Goal: Task Accomplishment & Management: Manage account settings

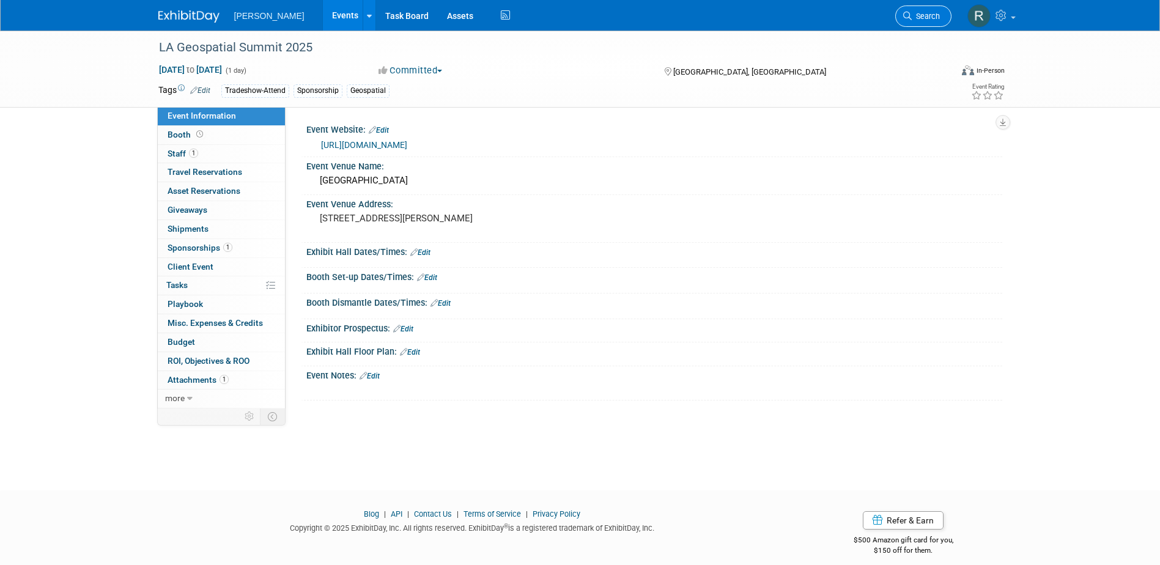
click at [905, 17] on icon at bounding box center [907, 16] width 9 height 9
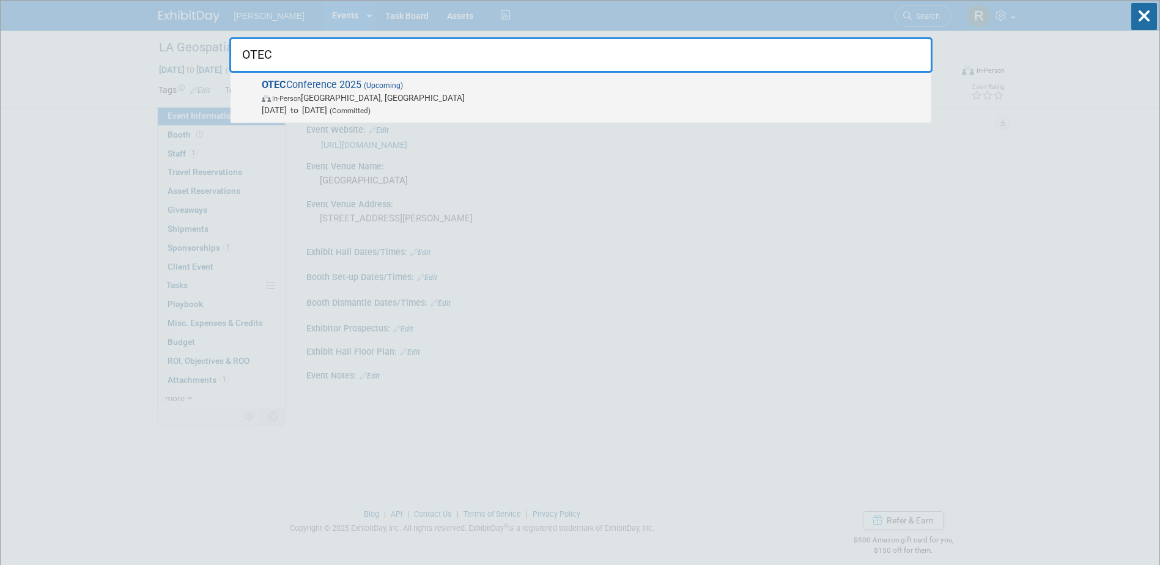
type input "OTEC"
click at [439, 89] on span "OTEC Conference 2025 (Upcoming) In-Person Columbus, OH Oct 14, 2025 to Oct 15, …" at bounding box center [591, 97] width 667 height 37
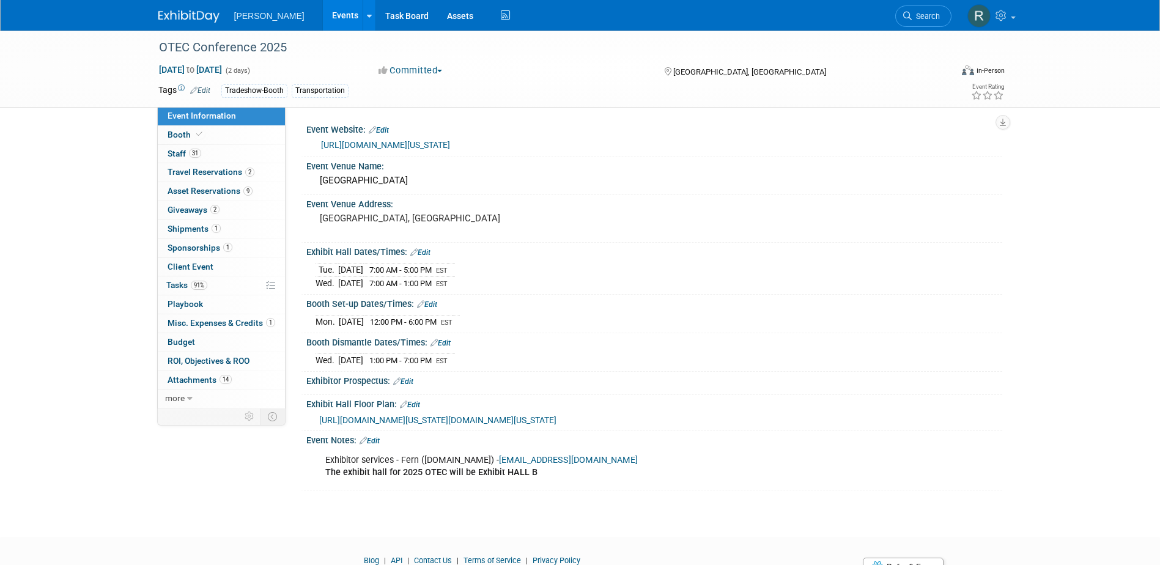
click at [211, 194] on span "Asset Reservations 9" at bounding box center [209, 191] width 85 height 10
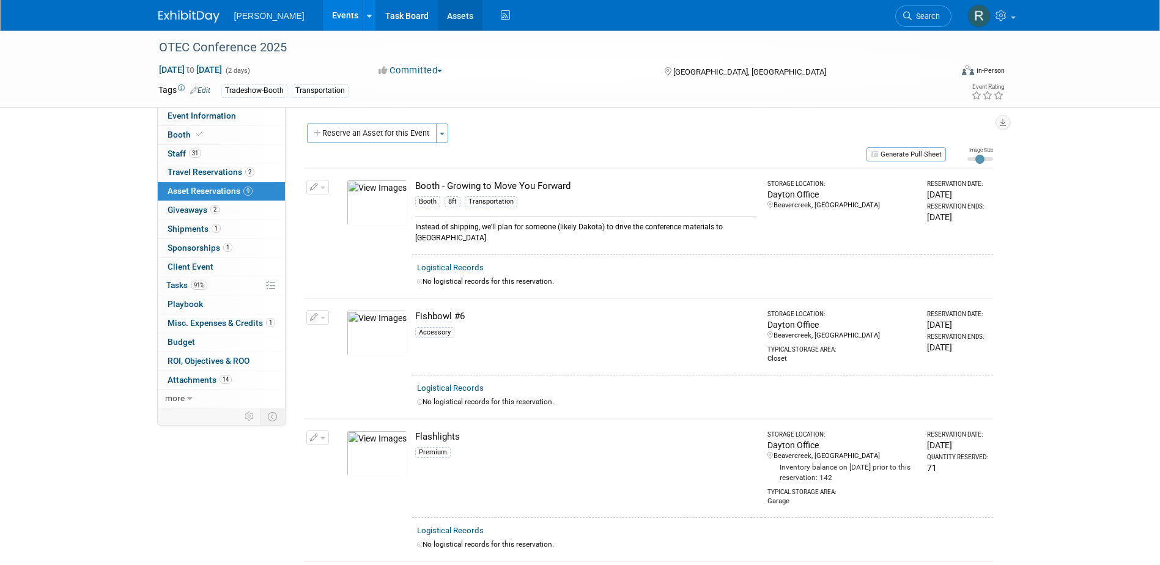
click at [438, 19] on link "Assets" at bounding box center [460, 15] width 45 height 31
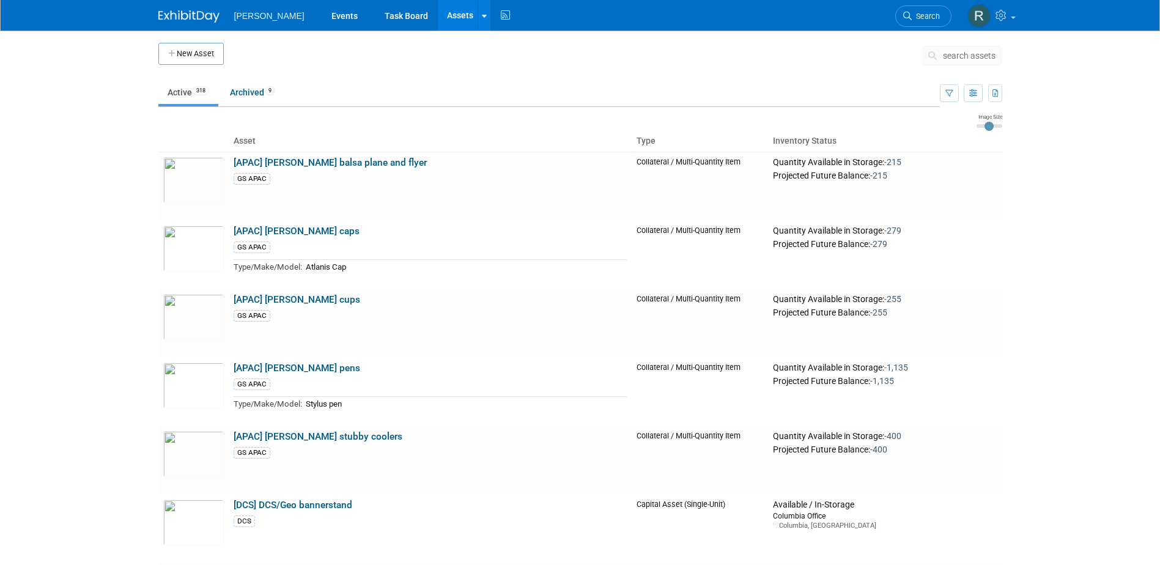
click at [963, 54] on span "search assets" at bounding box center [969, 56] width 53 height 10
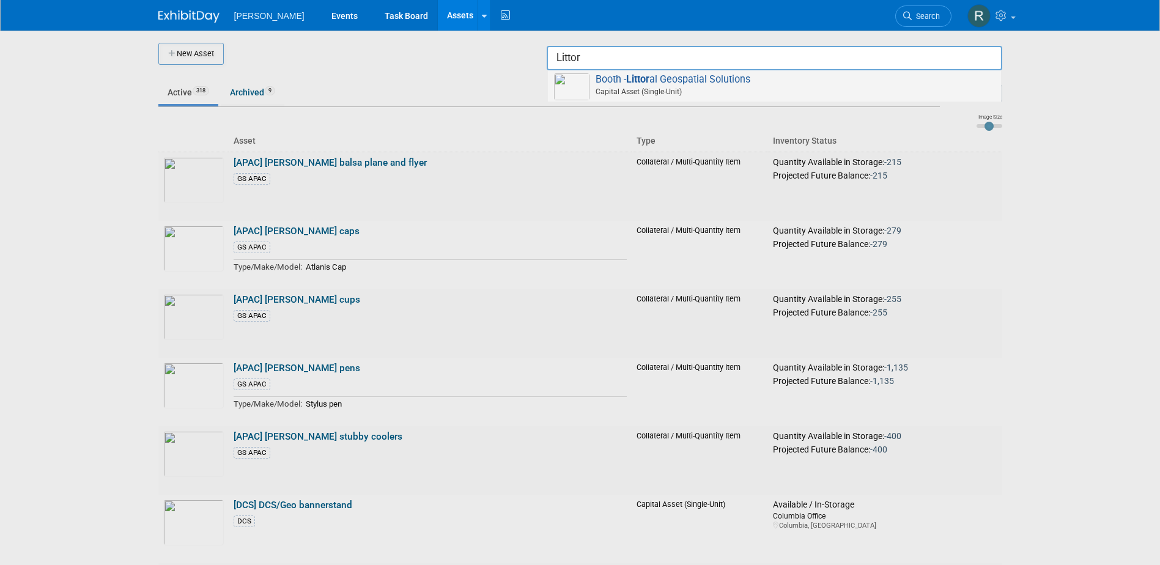
click at [749, 81] on span "Booth - Littor al Geospatial Solutions Capital Asset (Single-Unit)" at bounding box center [774, 85] width 441 height 25
type input "Booth - Littoral Geospatial Solutions"
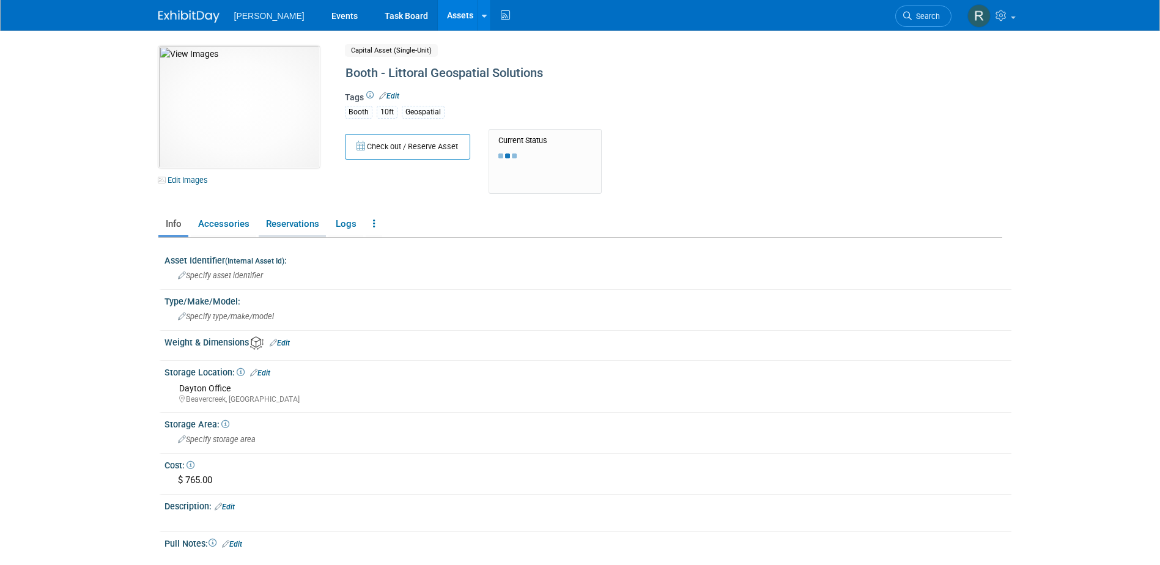
click at [307, 223] on link "Reservations" at bounding box center [292, 223] width 67 height 21
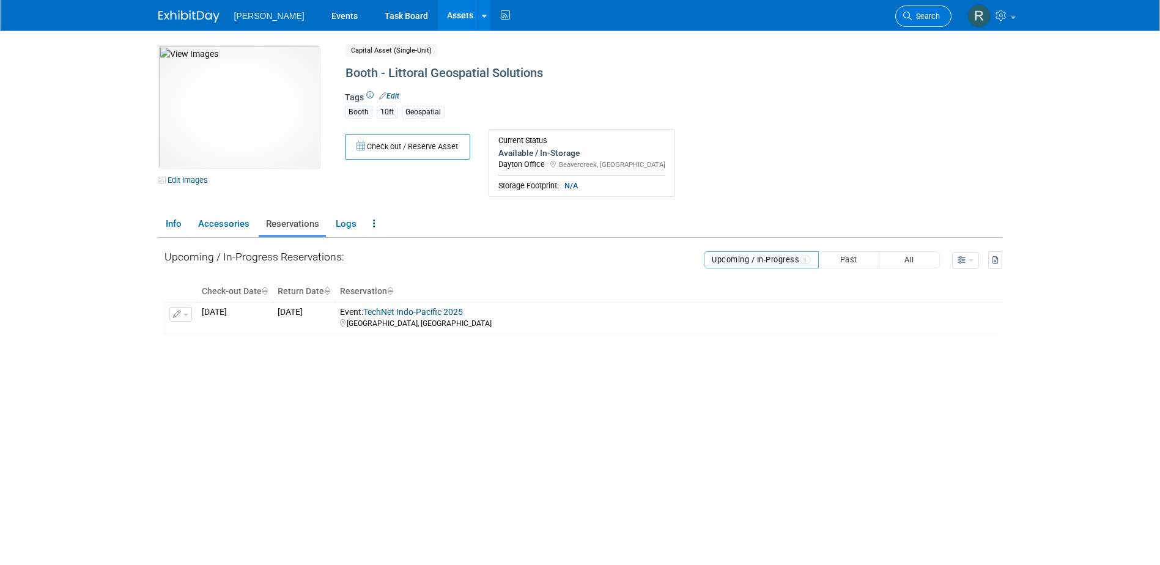
click at [907, 13] on icon at bounding box center [907, 16] width 9 height 9
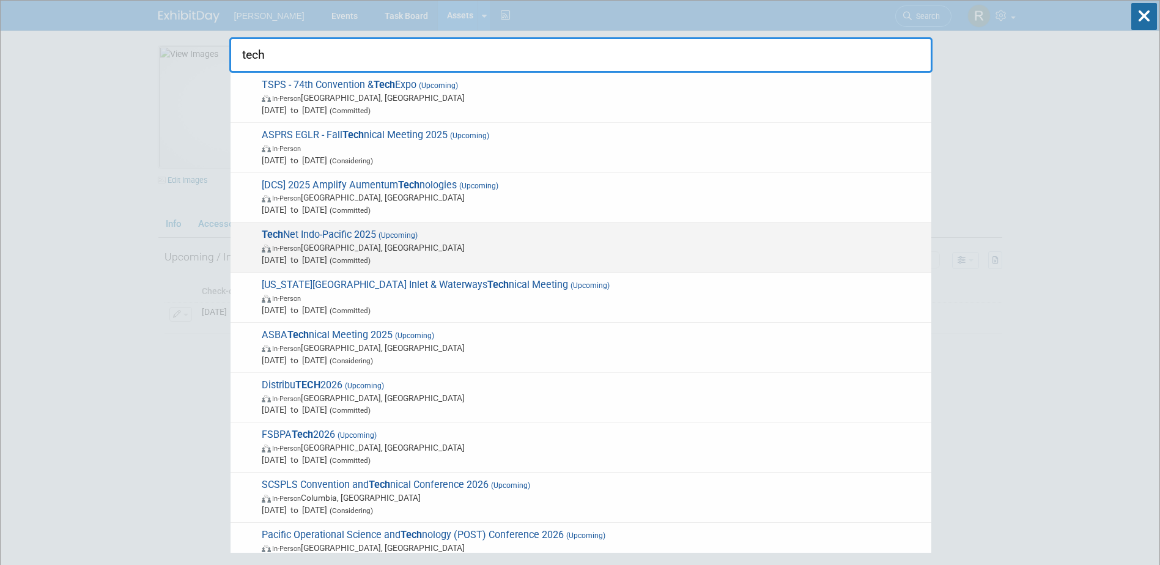
type input "tech"
click at [349, 236] on span "Tech Net Indo-Pacific 2025 (Upcoming) In-Person Honolulu, HI Oct 28, 2025 to Oc…" at bounding box center [591, 247] width 667 height 37
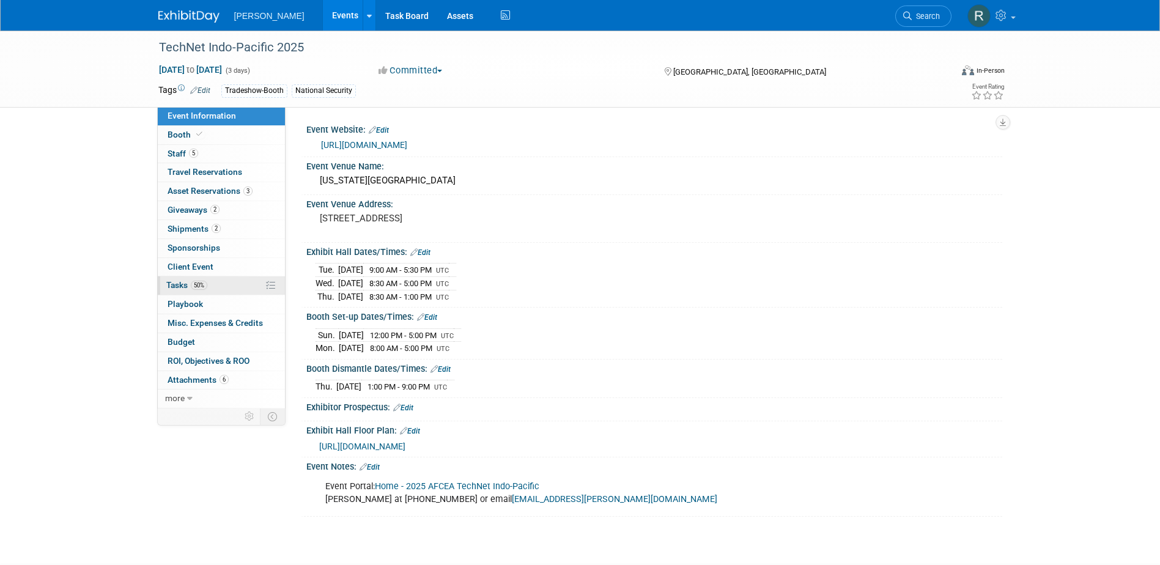
click at [182, 286] on span "Tasks 50%" at bounding box center [186, 285] width 41 height 10
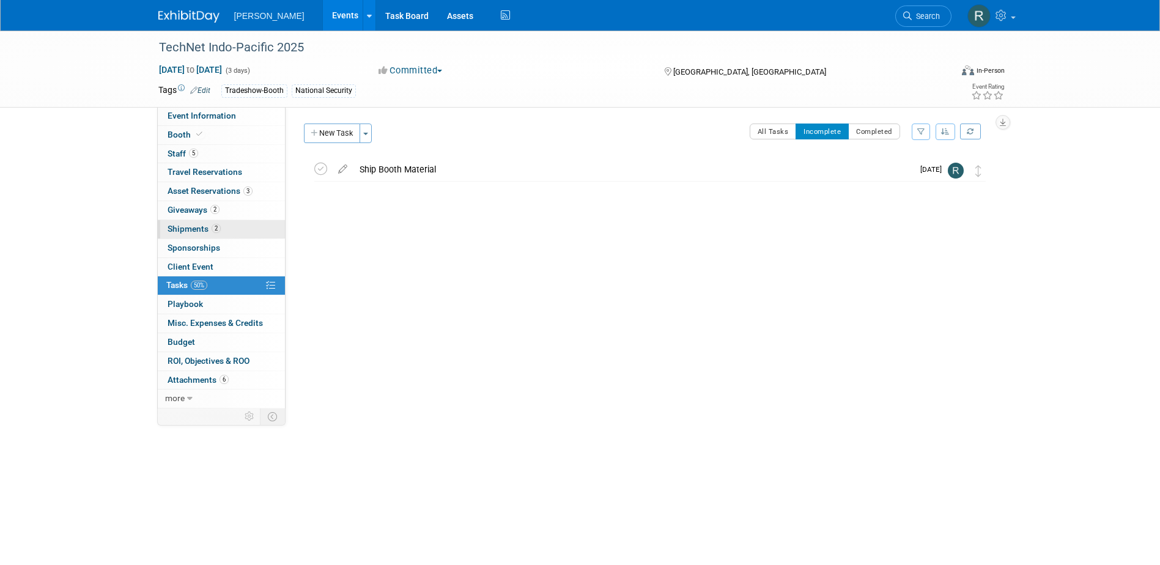
click at [200, 221] on link "2 Shipments 2" at bounding box center [221, 229] width 127 height 18
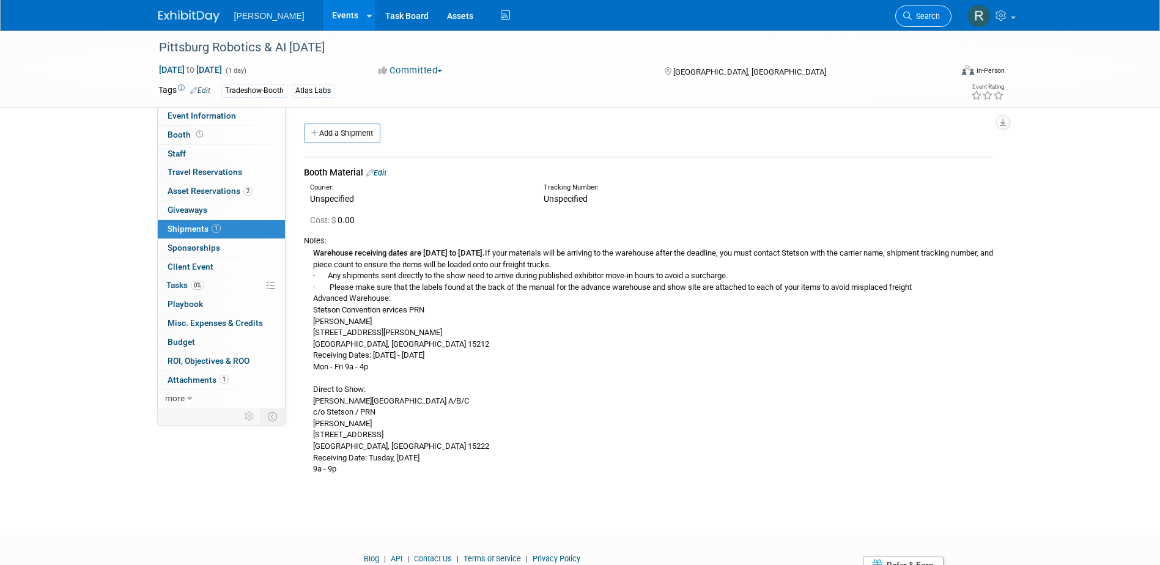
click at [911, 14] on span "Search" at bounding box center [925, 16] width 28 height 9
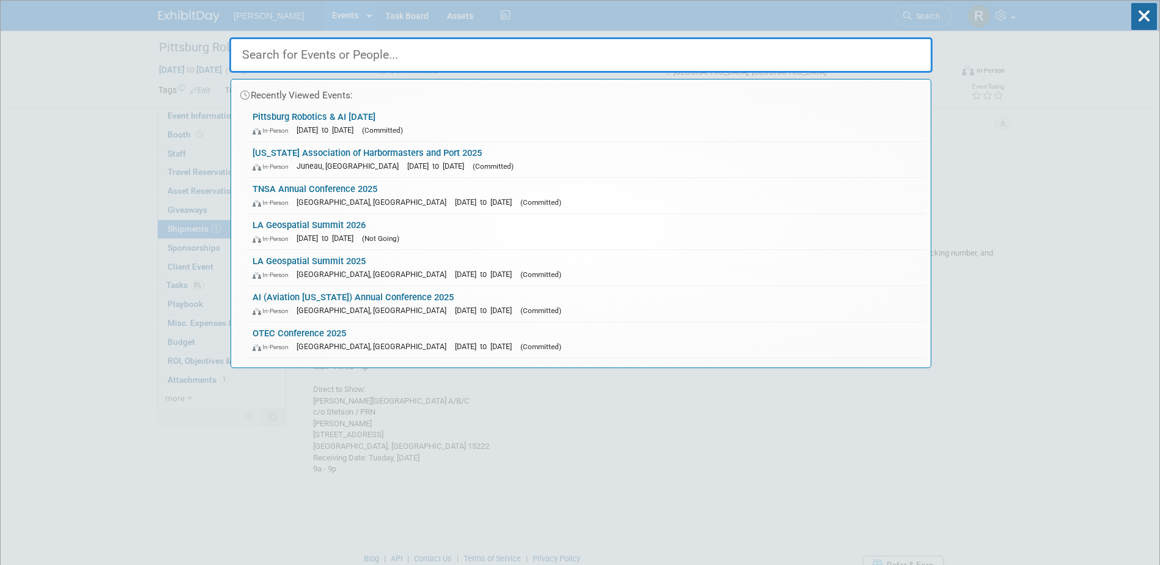
click at [369, 51] on input "text" at bounding box center [580, 54] width 703 height 35
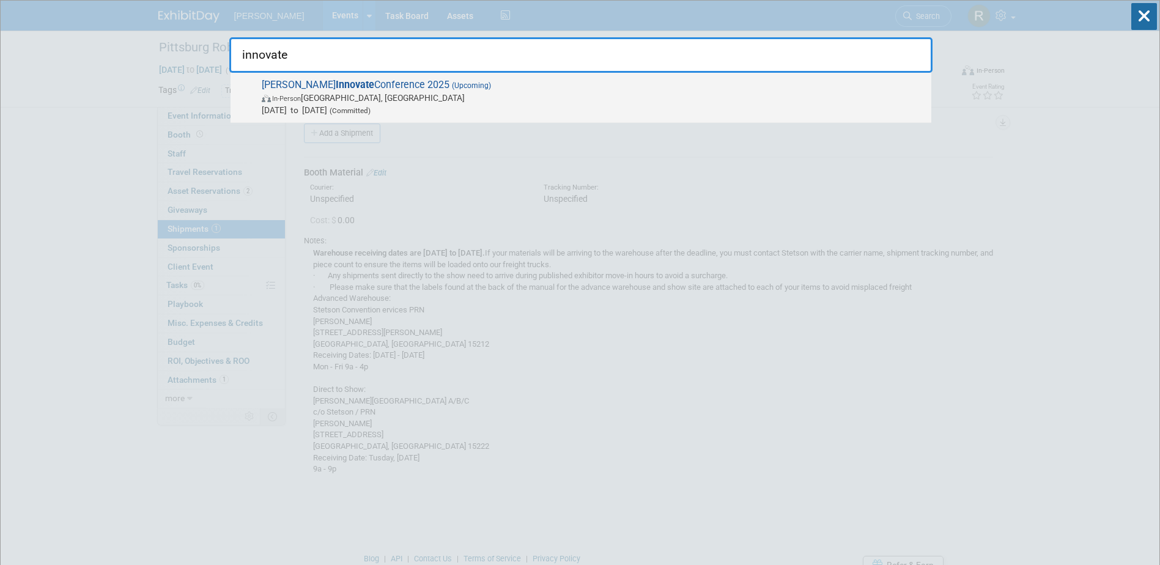
type input "innovate"
click at [367, 95] on span "In-Person Salt Lake City, UT" at bounding box center [593, 98] width 663 height 12
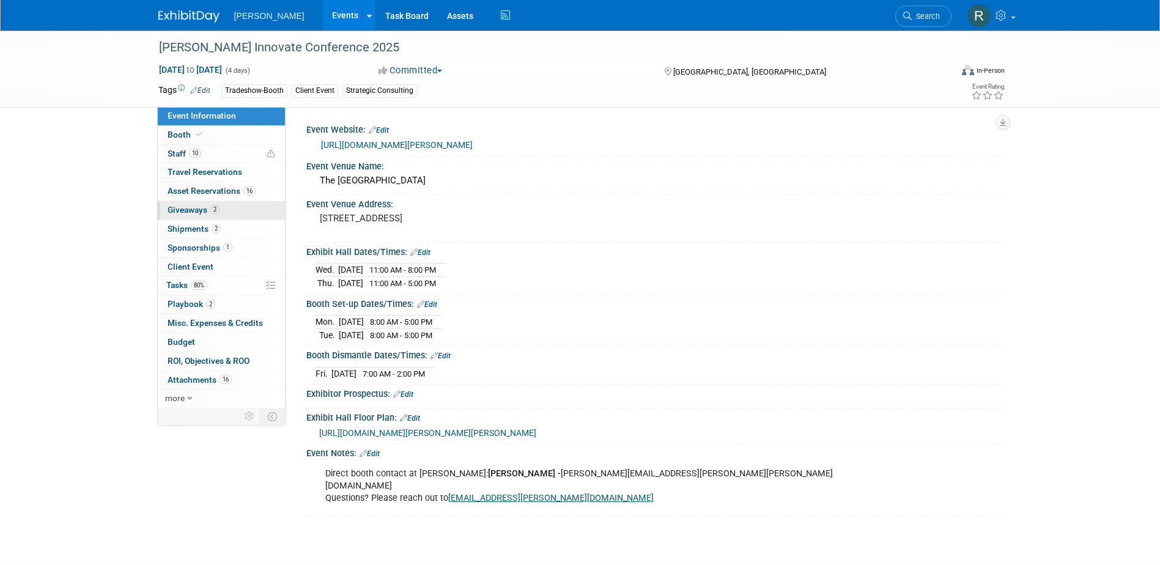
click at [196, 211] on span "Giveaways 2" at bounding box center [193, 210] width 52 height 10
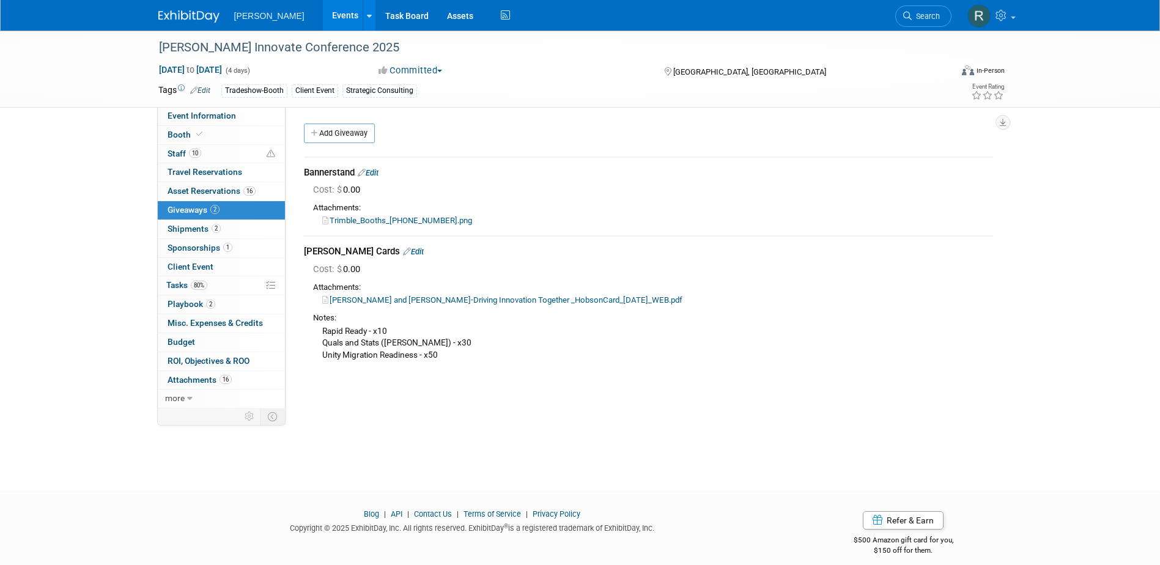
click at [315, 137] on icon at bounding box center [315, 134] width 9 height 8
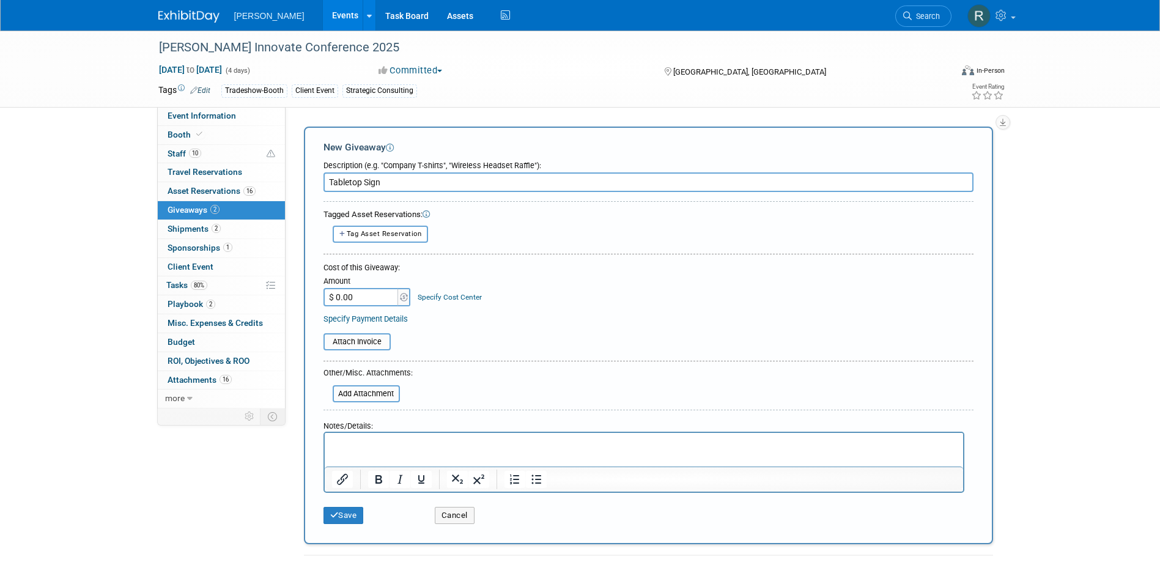
type input "Tabletop Sign"
drag, startPoint x: 357, startPoint y: 456, endPoint x: 361, endPoint y: 448, distance: 8.8
click at [358, 450] on html at bounding box center [643, 441] width 638 height 17
click at [343, 514] on button "Save" at bounding box center [343, 515] width 40 height 17
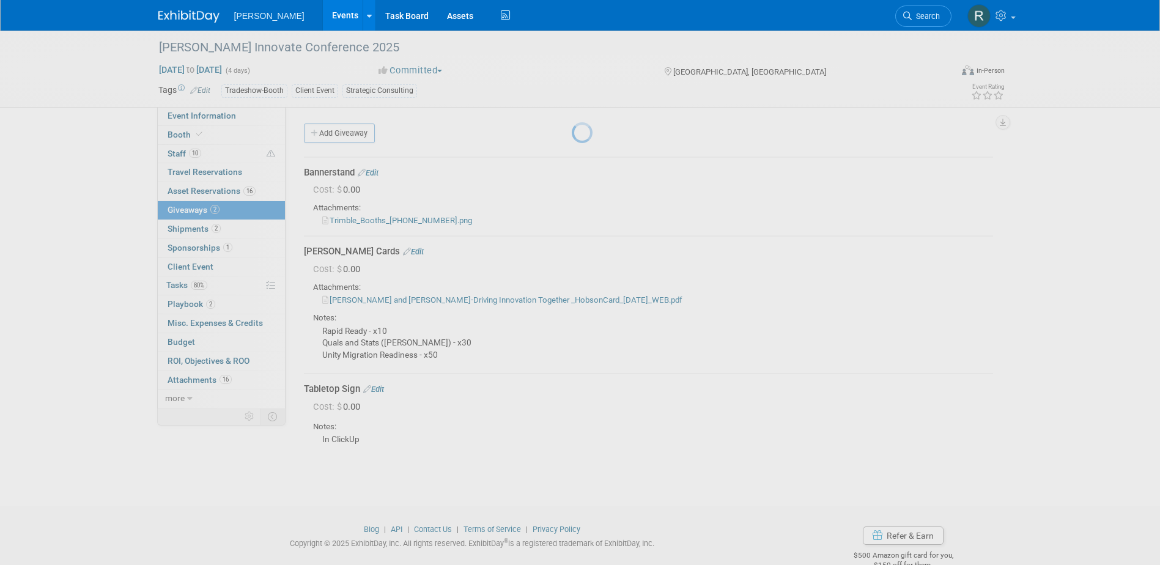
scroll to position [26, 0]
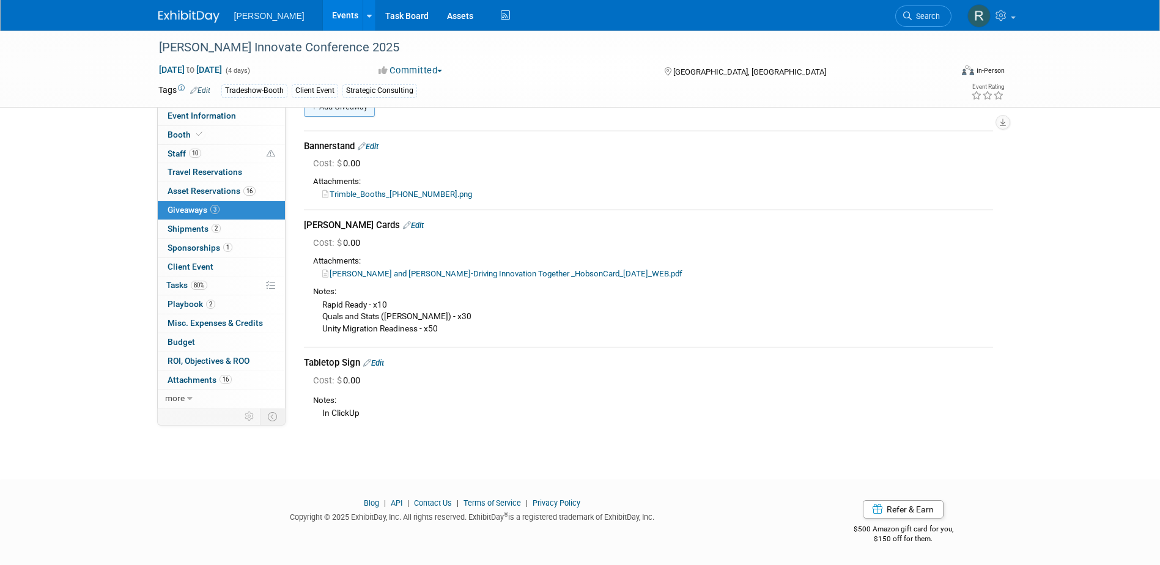
click at [352, 110] on link "Add Giveaway" at bounding box center [339, 107] width 71 height 20
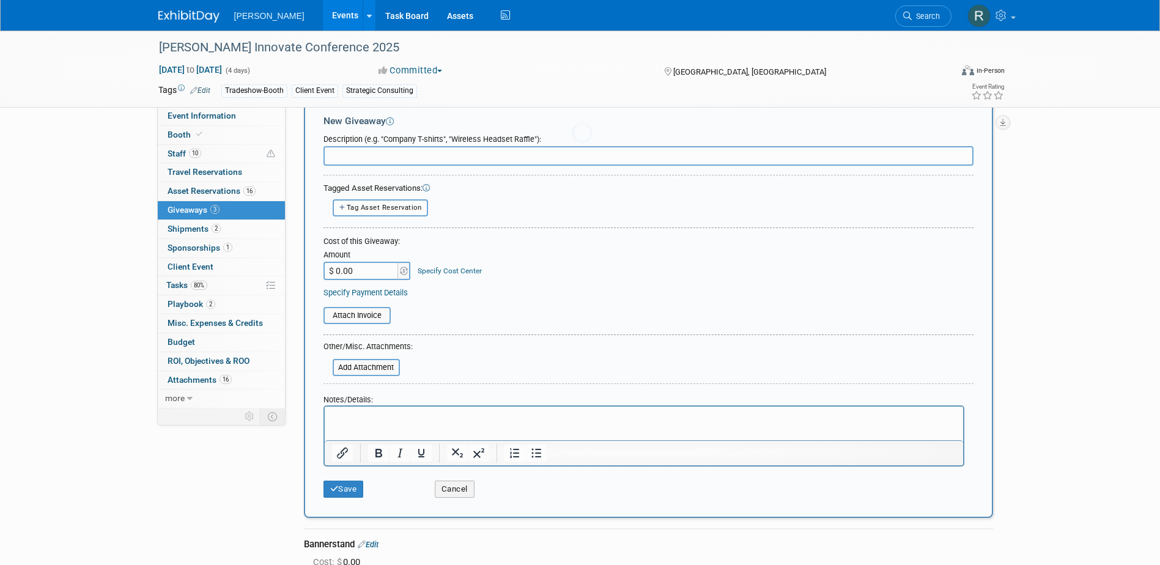
scroll to position [0, 0]
type input "Video"
click at [399, 419] on p "Rich Text Area. Press ALT-0 for help." at bounding box center [643, 417] width 624 height 12
click at [343, 490] on button "Save" at bounding box center [343, 488] width 40 height 17
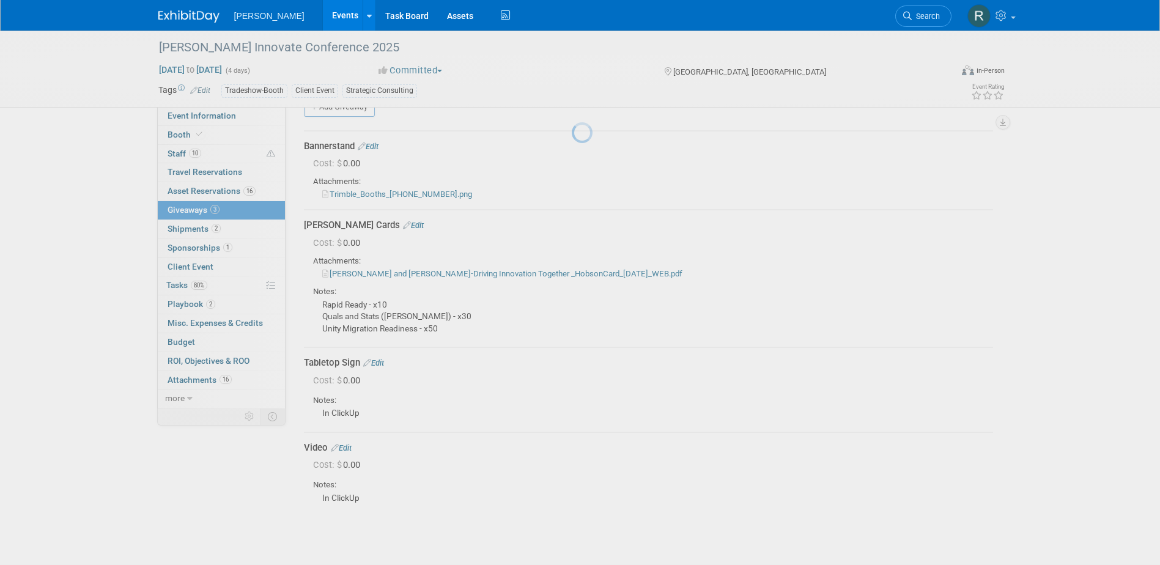
scroll to position [111, 0]
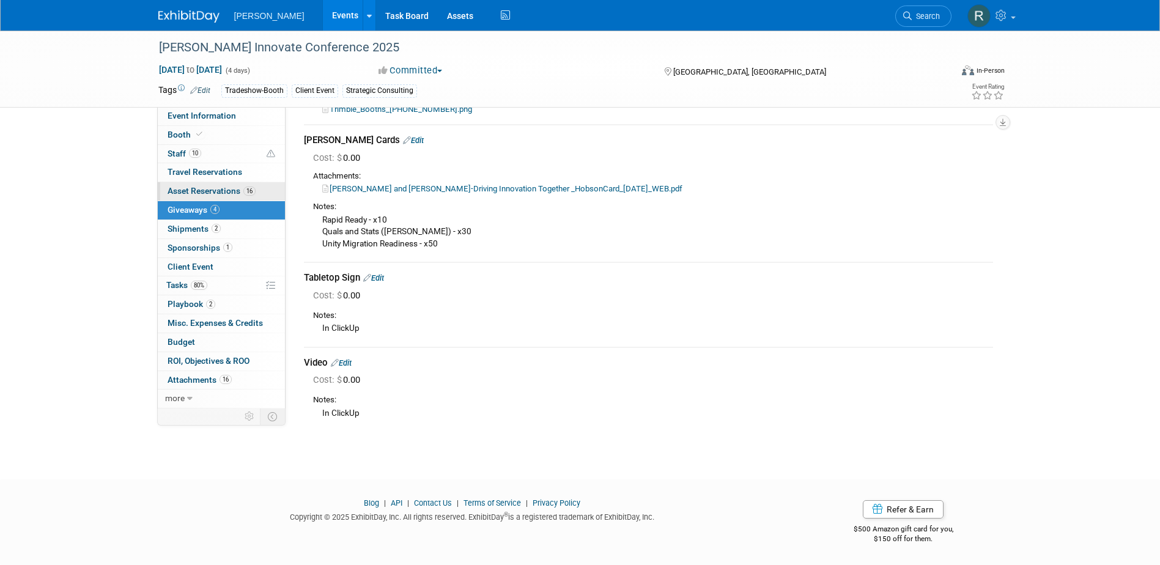
click at [195, 189] on span "Asset Reservations 16" at bounding box center [211, 191] width 88 height 10
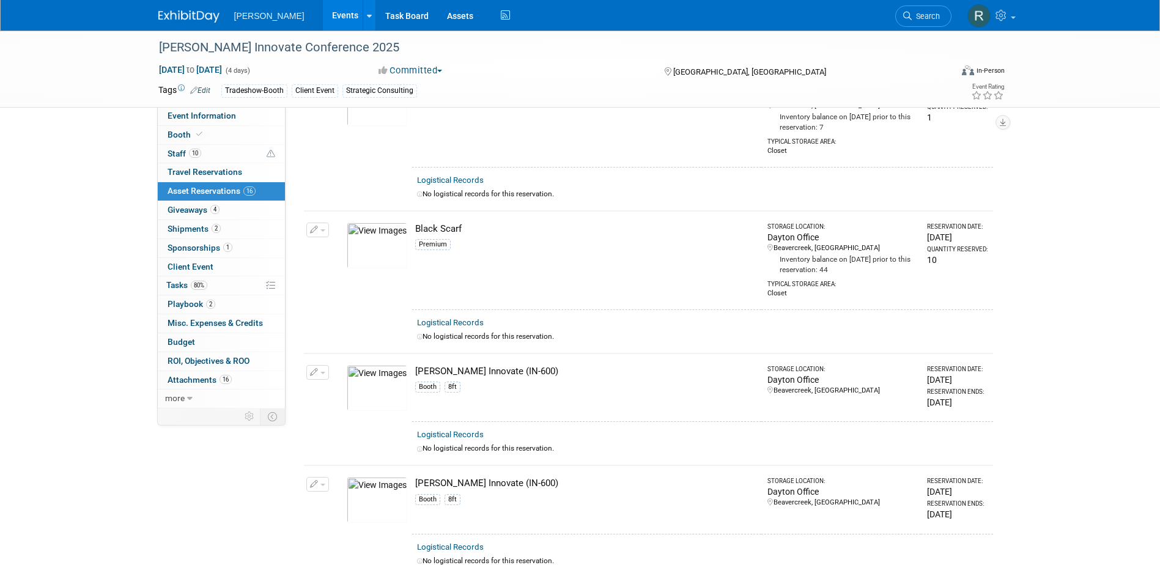
scroll to position [0, 0]
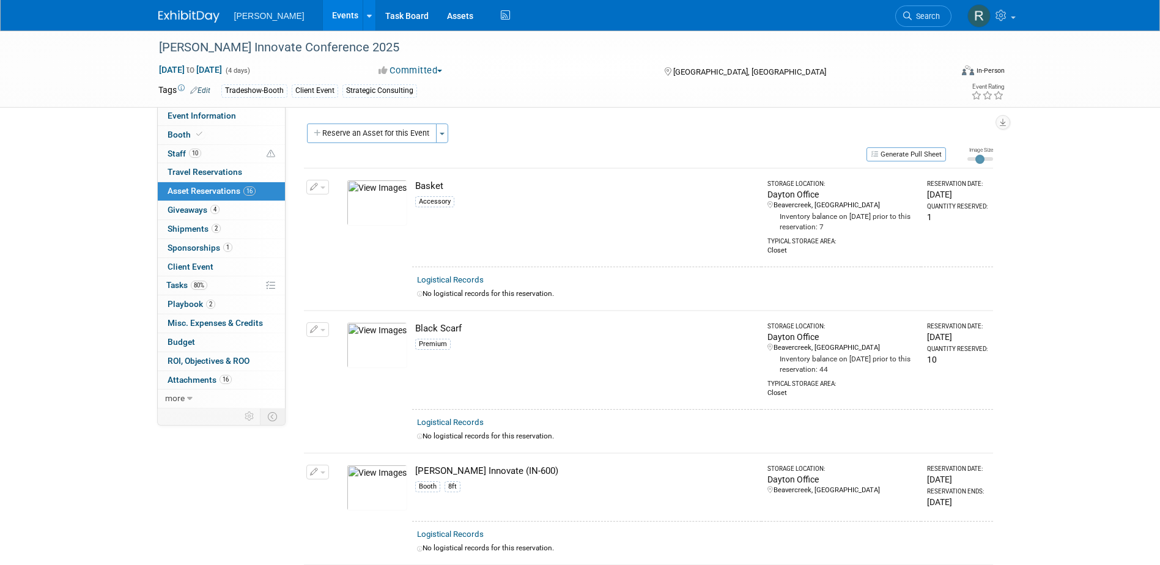
click at [642, 138] on div "Reserve an Asset for this Event Toggle Dropdown New asset reservation Copy asse…" at bounding box center [648, 134] width 689 height 23
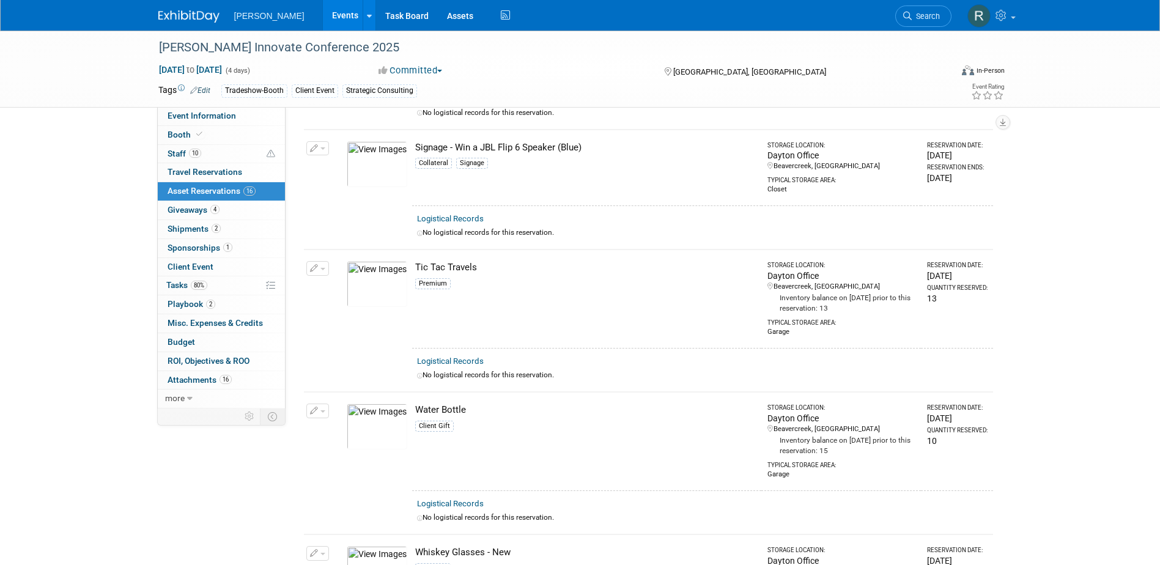
scroll to position [1650, 0]
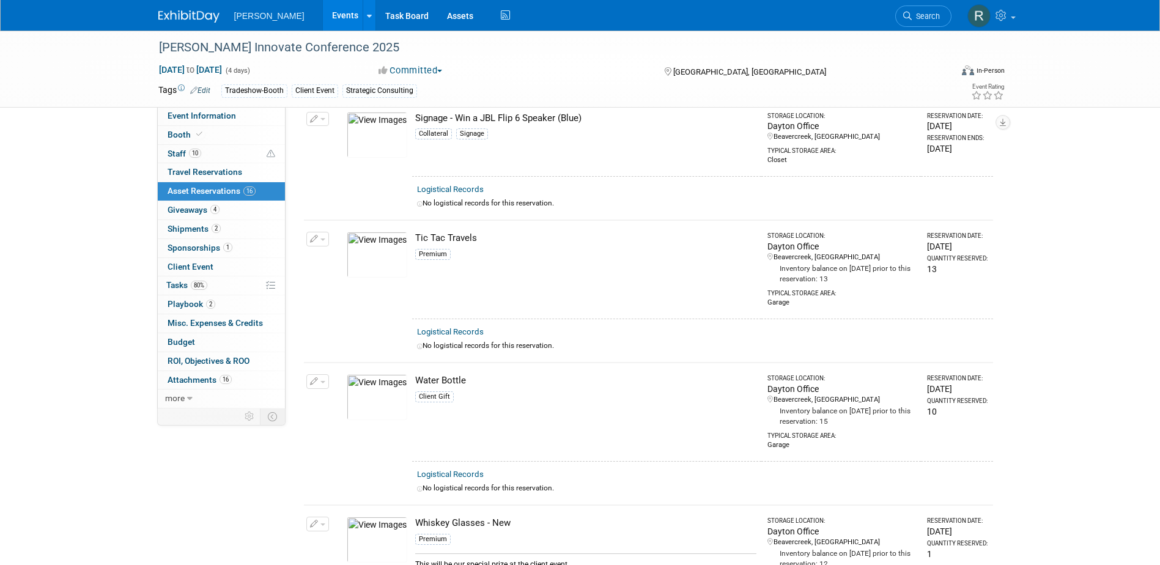
click at [319, 233] on button "button" at bounding box center [317, 239] width 23 height 15
click at [349, 254] on button "Change Reservation" at bounding box center [364, 259] width 103 height 17
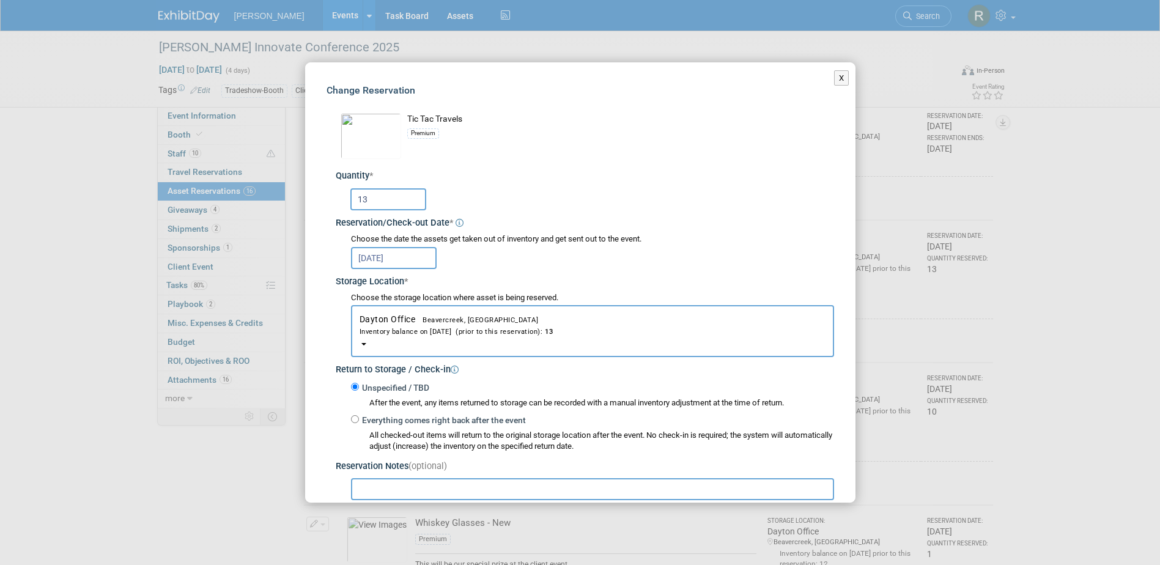
click at [380, 204] on input "13" at bounding box center [388, 199] width 76 height 22
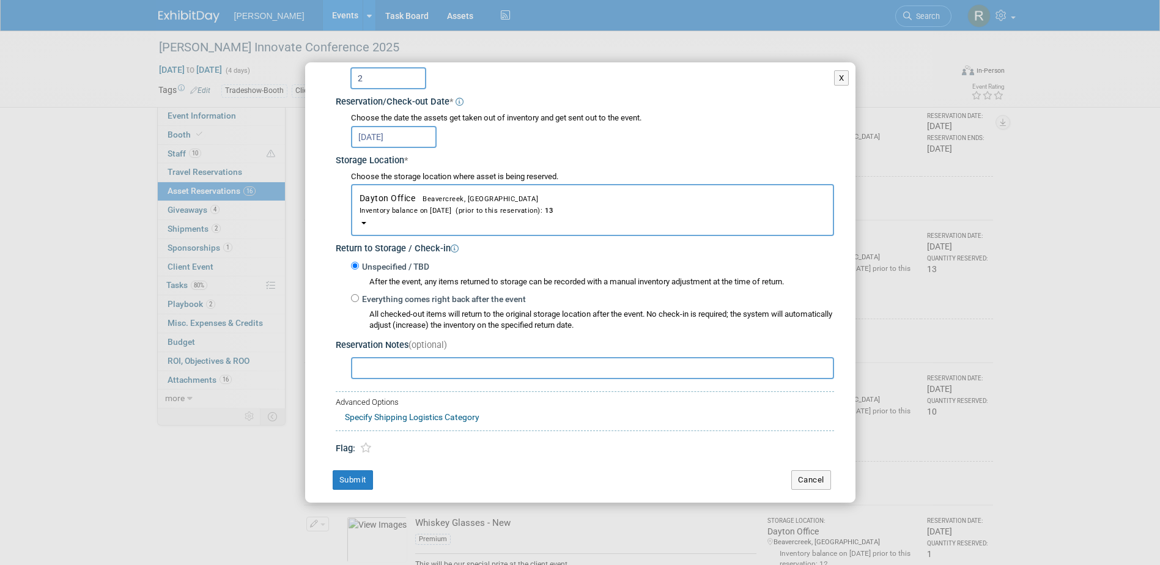
scroll to position [122, 0]
type input "2"
click at [357, 478] on button "Submit" at bounding box center [353, 479] width 40 height 20
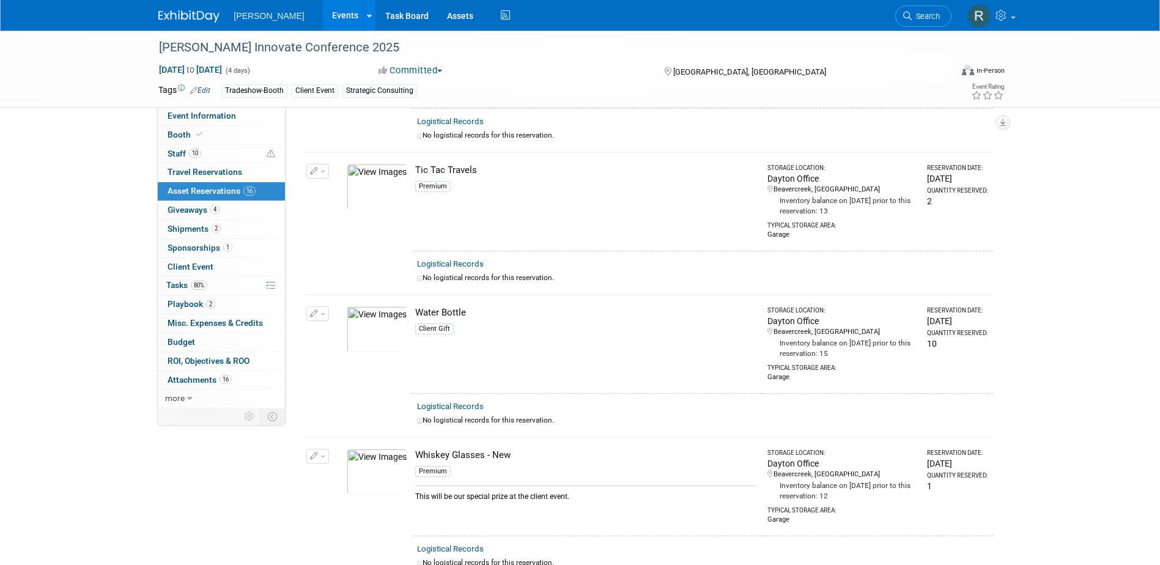
scroll to position [1773, 0]
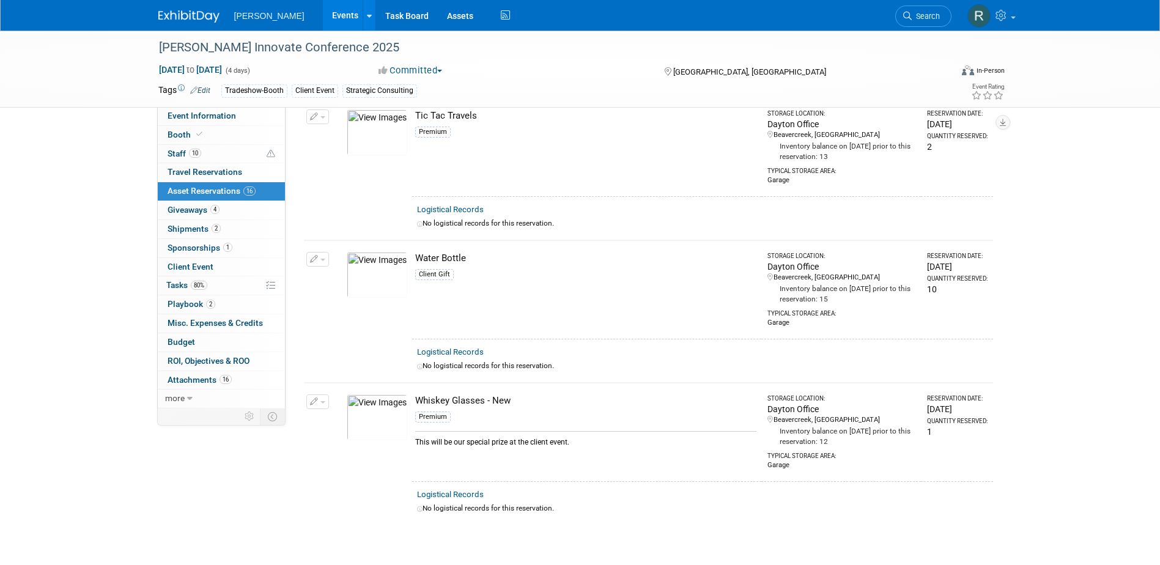
click at [322, 401] on span "button" at bounding box center [322, 402] width 5 height 2
click at [344, 414] on button "Change Reservation" at bounding box center [364, 421] width 103 height 17
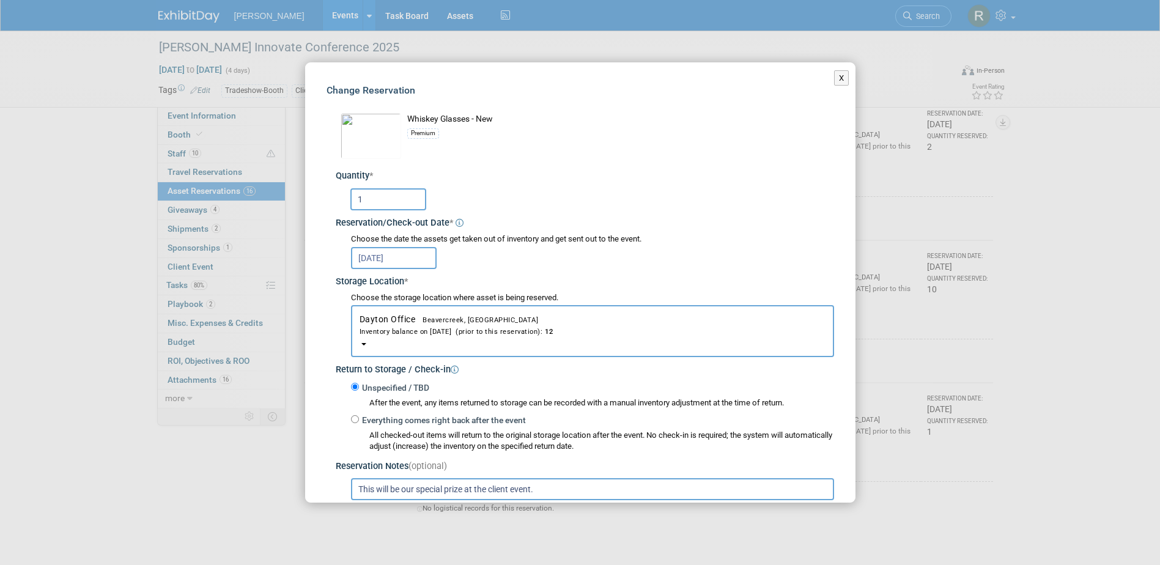
click at [371, 197] on input "1" at bounding box center [388, 199] width 76 height 22
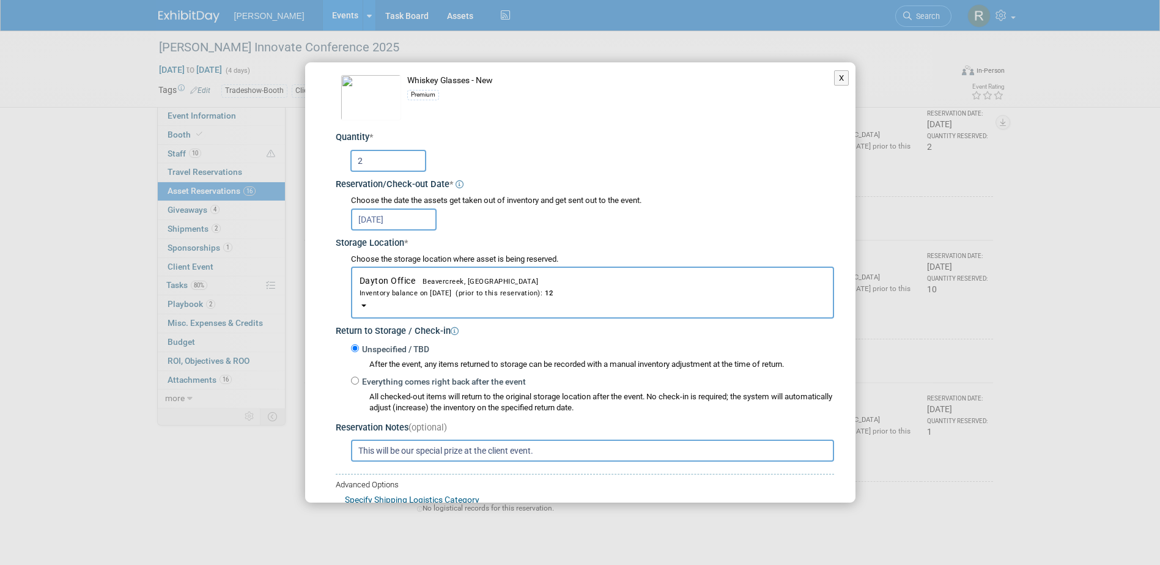
scroll to position [122, 0]
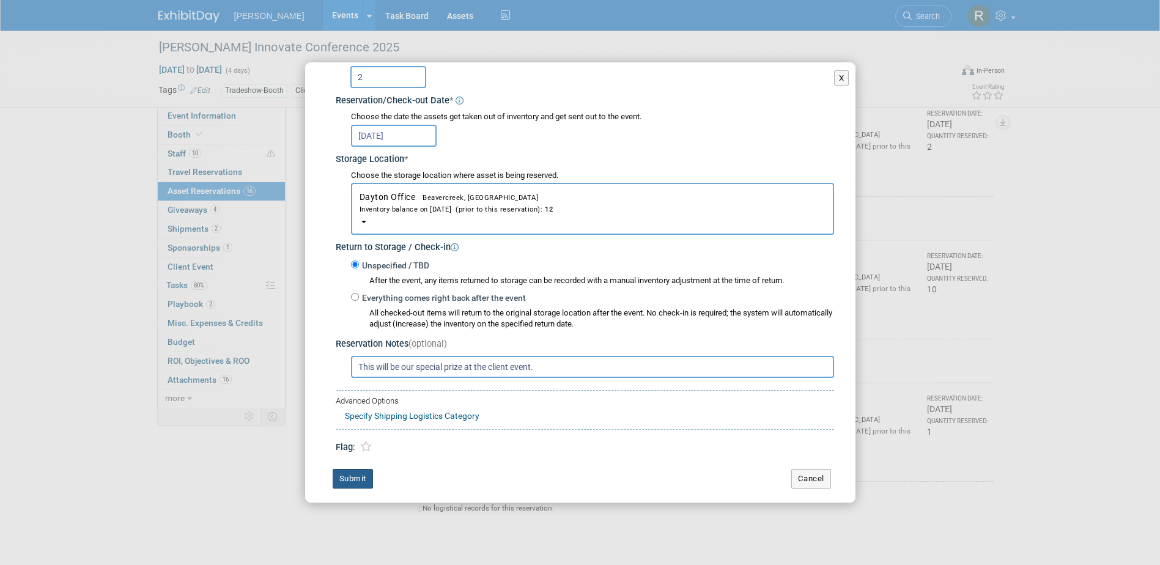
type input "2"
click at [361, 476] on button "Submit" at bounding box center [353, 479] width 40 height 20
